Goal: Task Accomplishment & Management: Complete application form

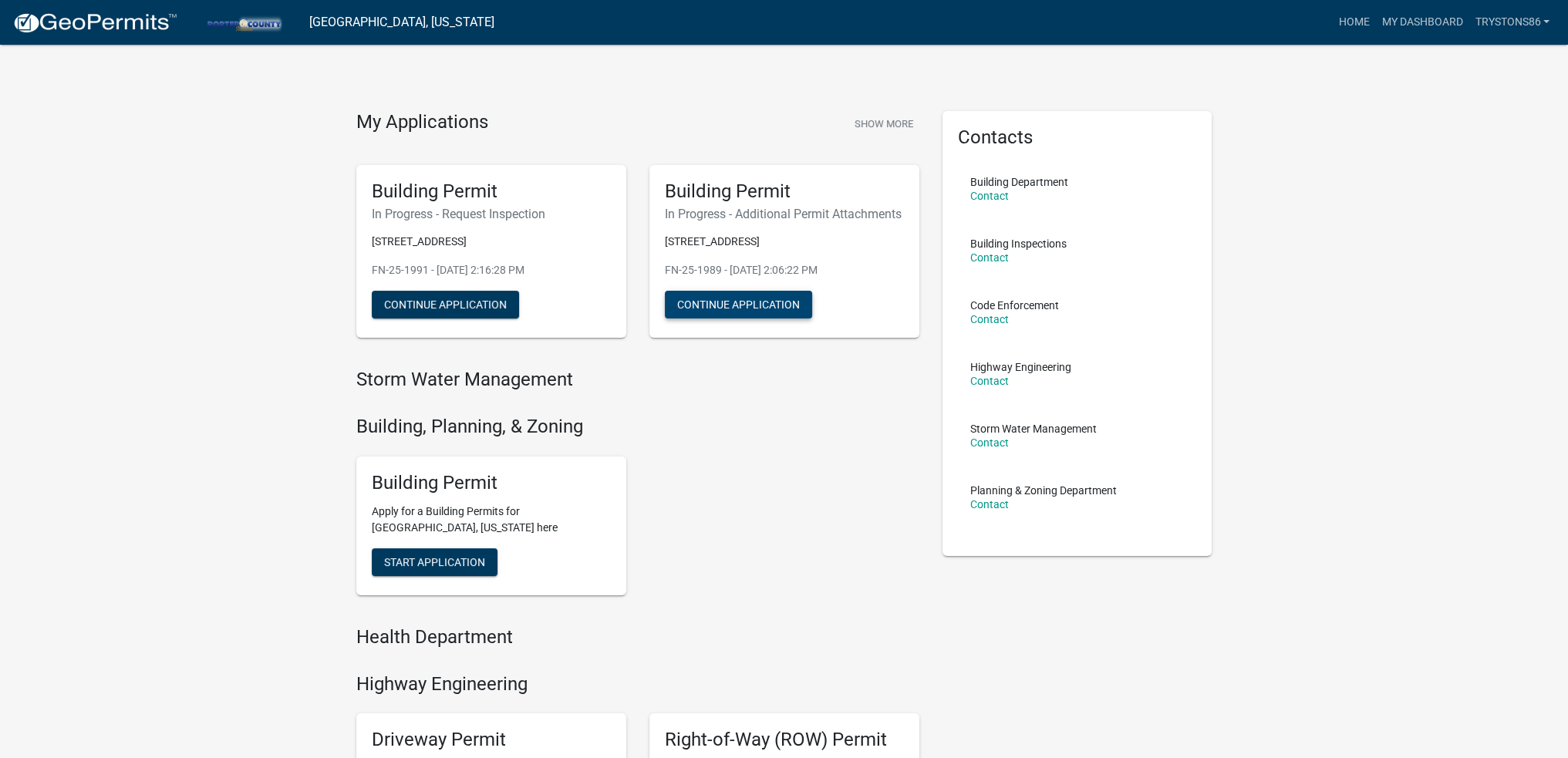
click at [771, 317] on button "Continue Application" at bounding box center [738, 304] width 147 height 28
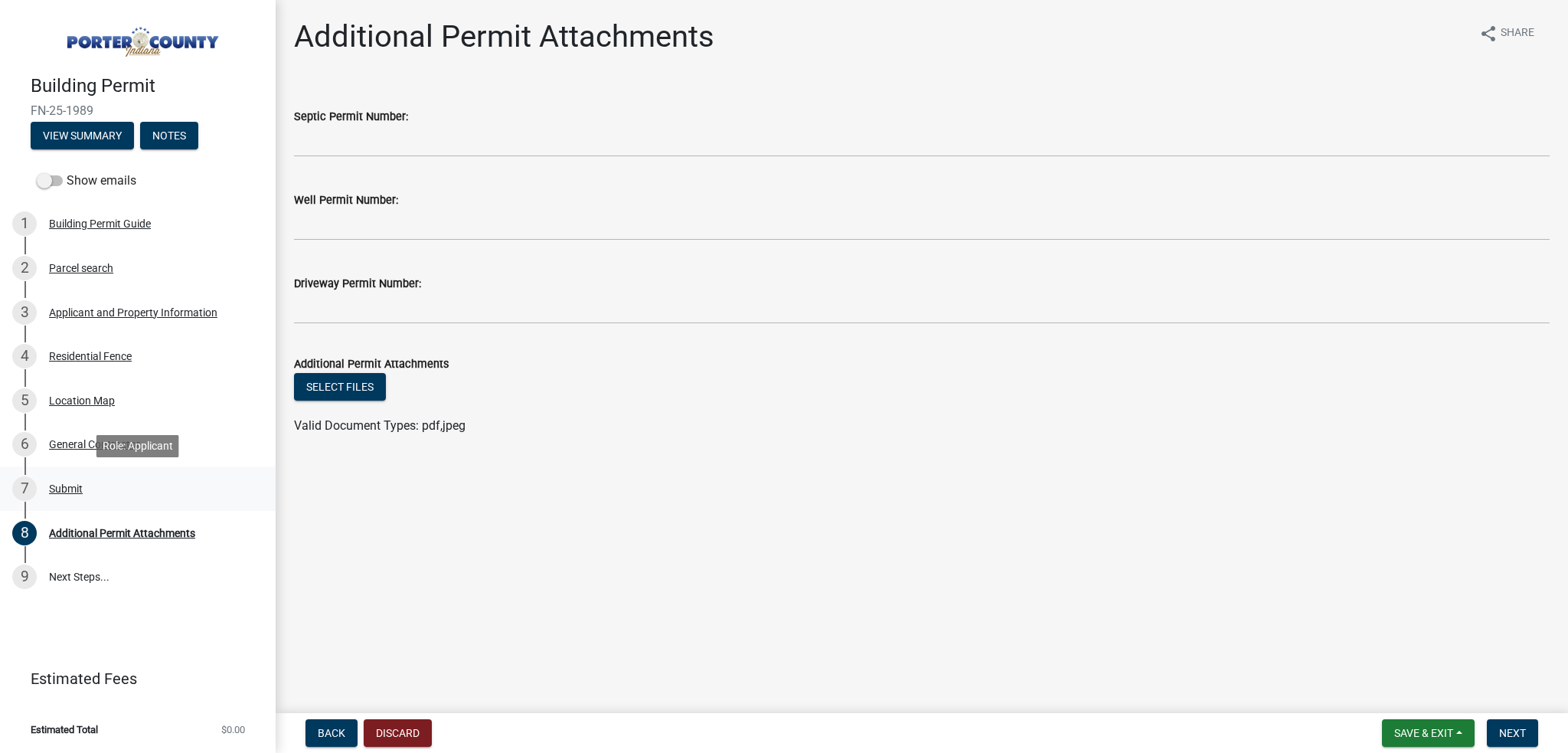
click at [74, 493] on div "Submit" at bounding box center [66, 488] width 34 height 11
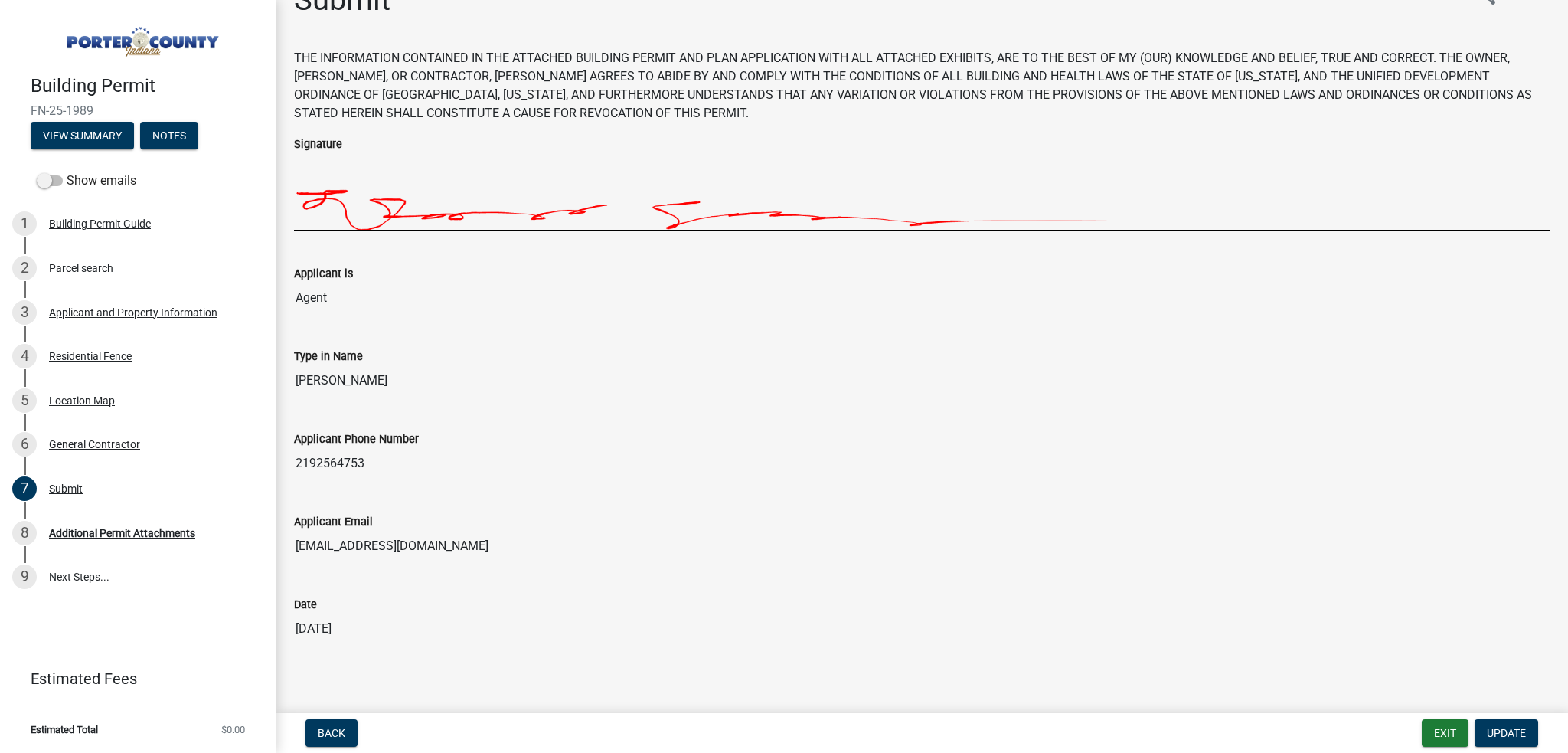
scroll to position [56, 0]
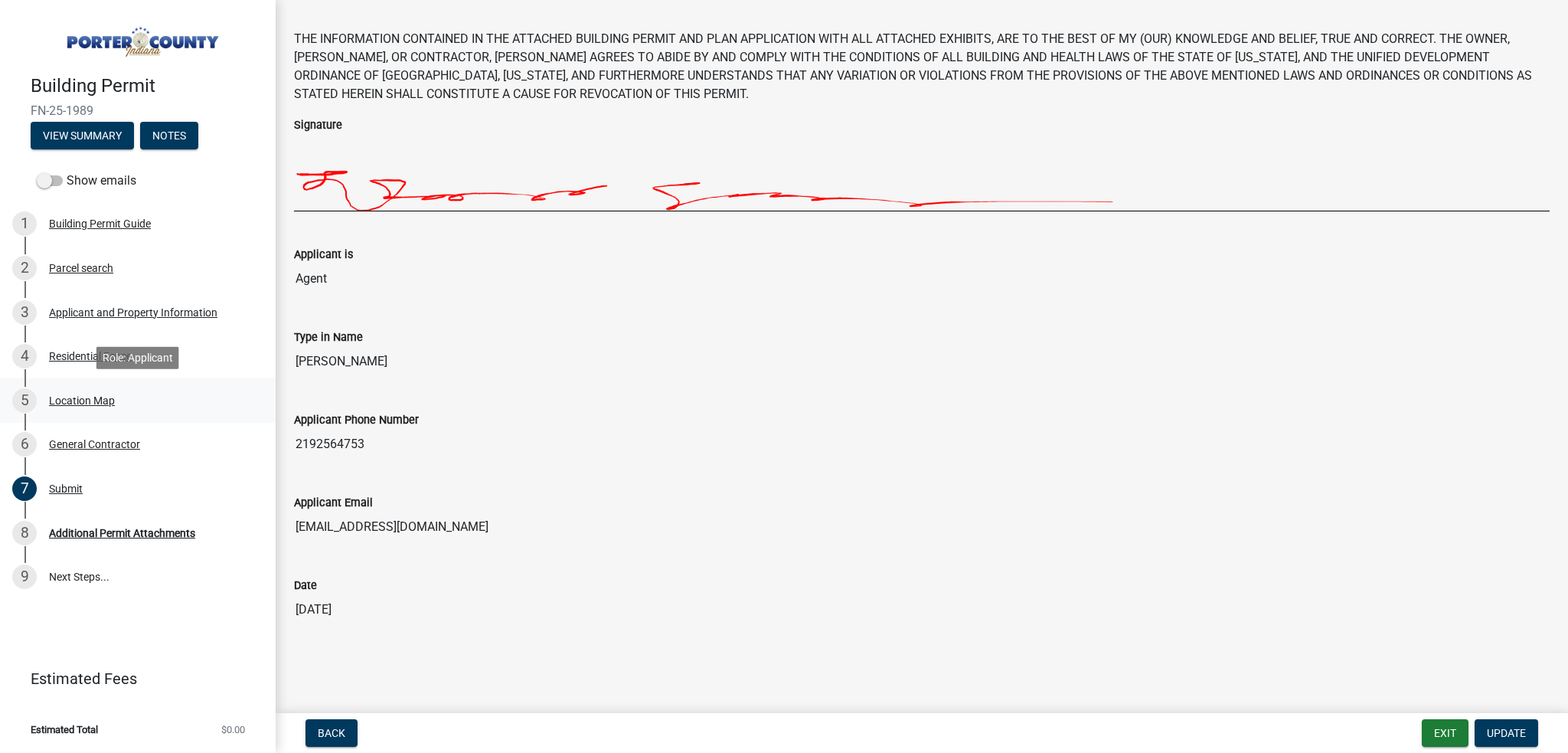
click at [106, 408] on div "5 Location Map" at bounding box center [131, 401] width 239 height 25
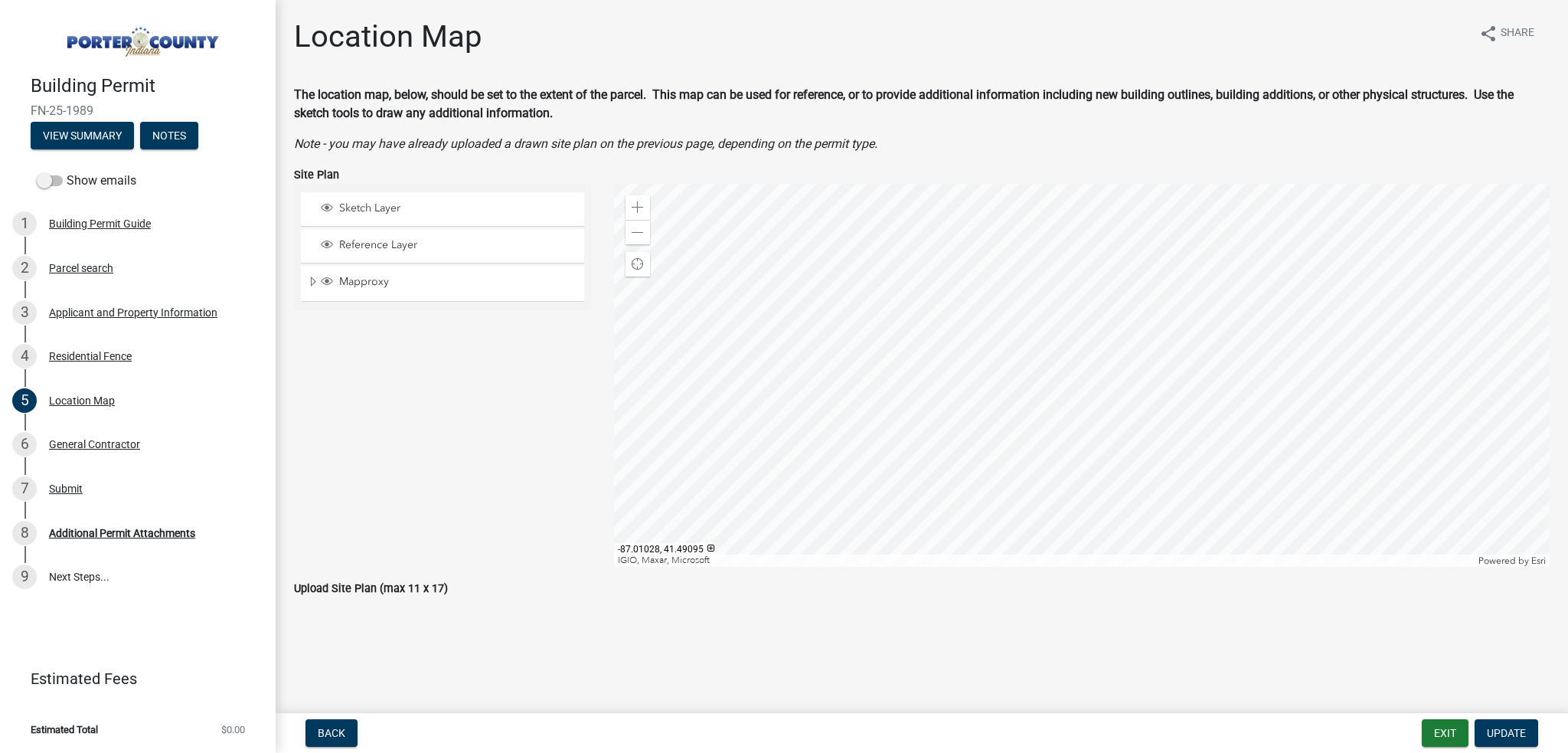
click at [1080, 418] on div at bounding box center [1082, 375] width 937 height 383
click at [119, 516] on link "8 Additional Permit Attachments" at bounding box center [138, 533] width 275 height 45
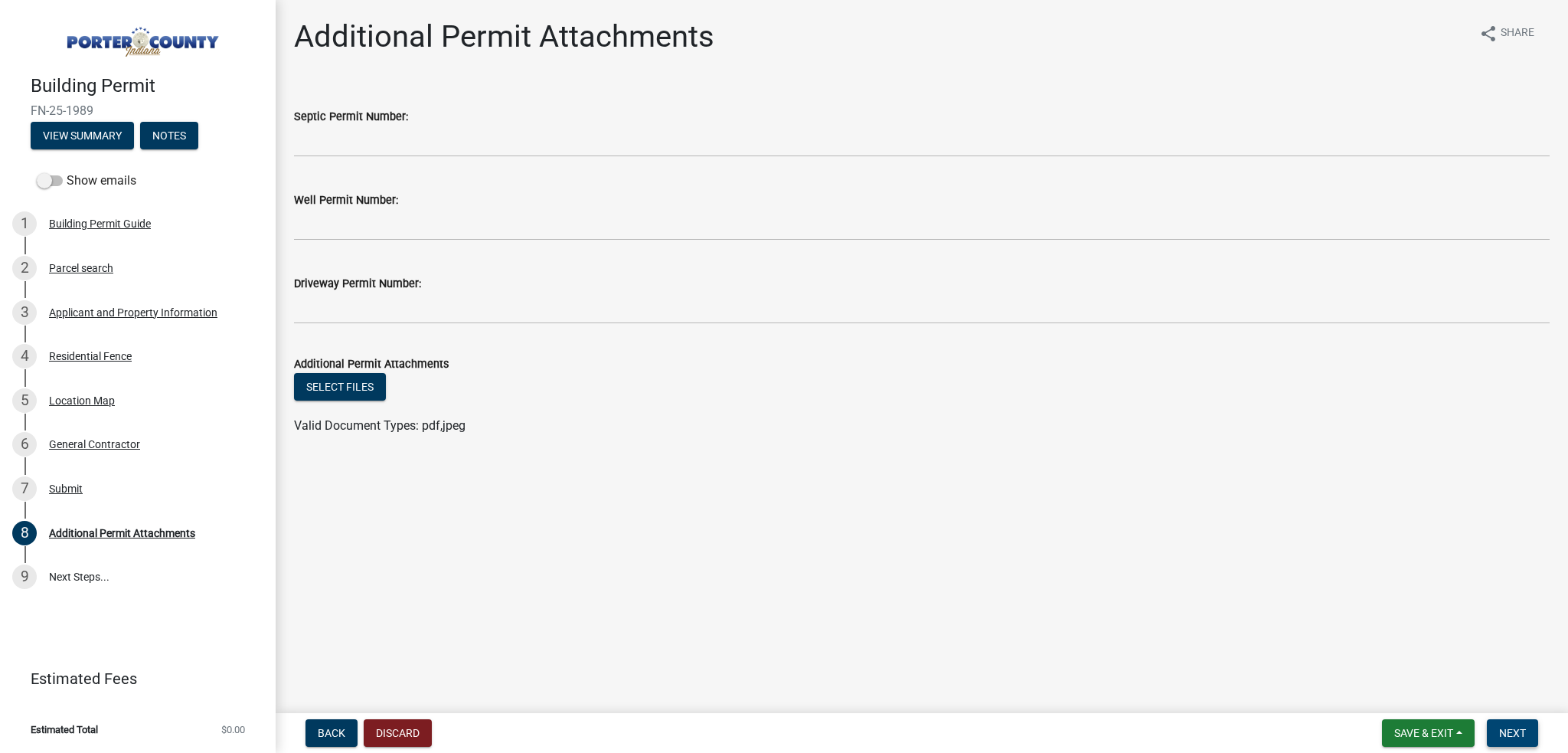
click at [1520, 737] on span "Next" at bounding box center [1512, 733] width 27 height 12
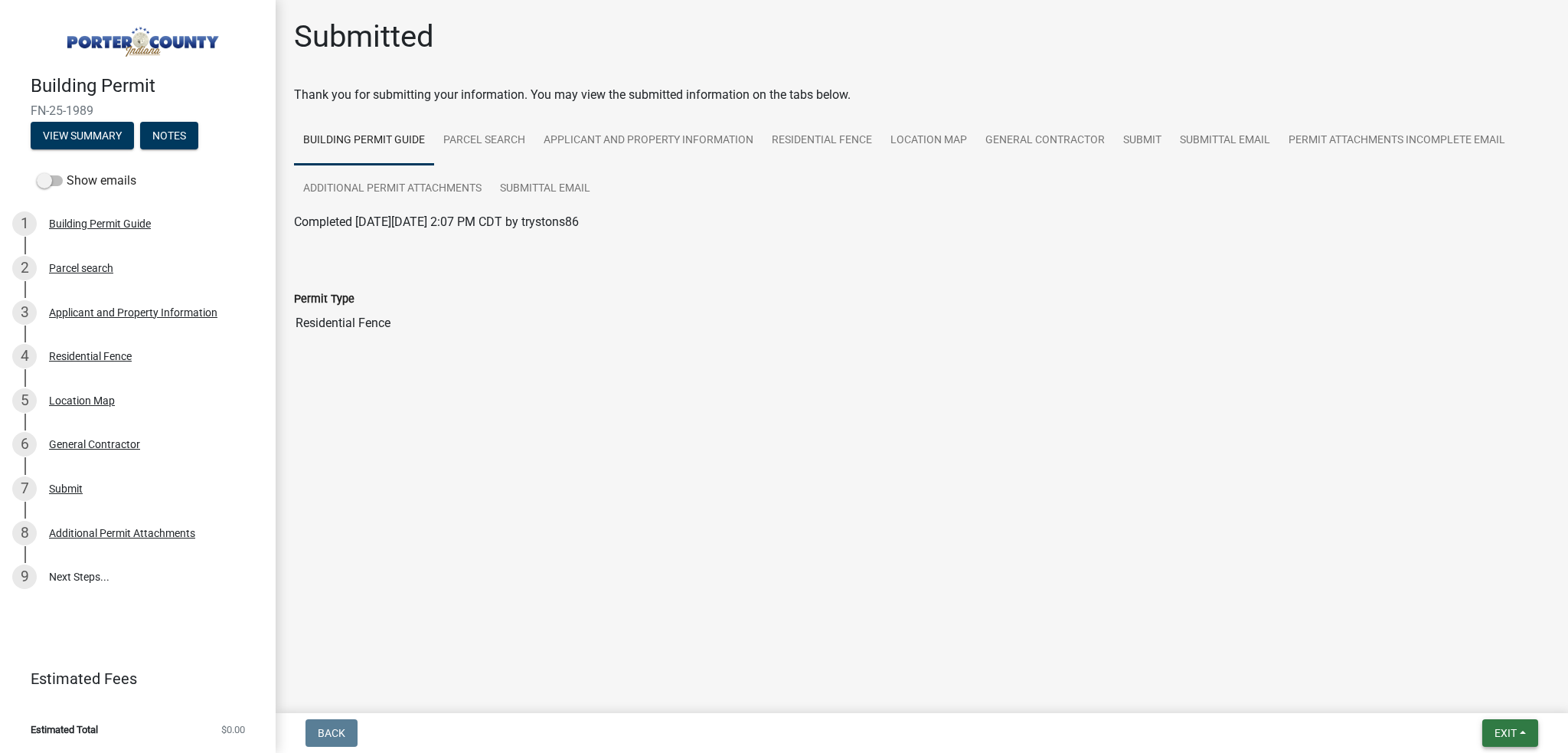
click at [1514, 733] on span "Exit" at bounding box center [1505, 733] width 22 height 12
